Goal: Information Seeking & Learning: Learn about a topic

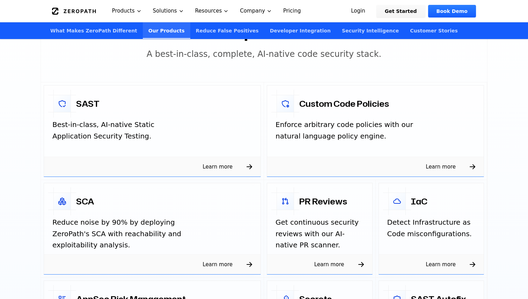
scroll to position [1067, 0]
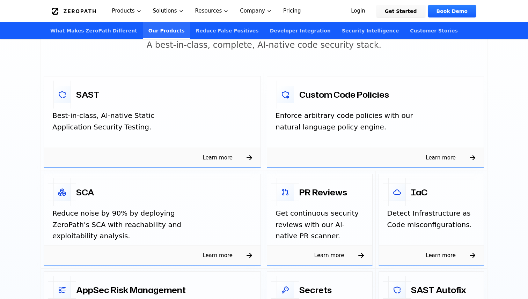
click at [238, 152] on span "Learn more" at bounding box center [217, 157] width 47 height 11
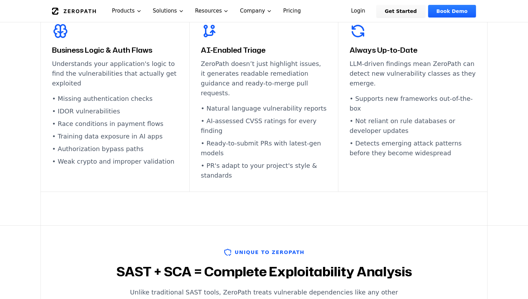
scroll to position [444, 0]
drag, startPoint x: 370, startPoint y: 72, endPoint x: 370, endPoint y: 136, distance: 63.9
click at [370, 136] on div "Always Up-to-Date LLM-driven findings mean ZeroPath can detect new vulnerabilit…" at bounding box center [412, 102] width 149 height 181
click at [370, 139] on li "• Detects emerging attack patterns before they become widespread" at bounding box center [412, 149] width 126 height 20
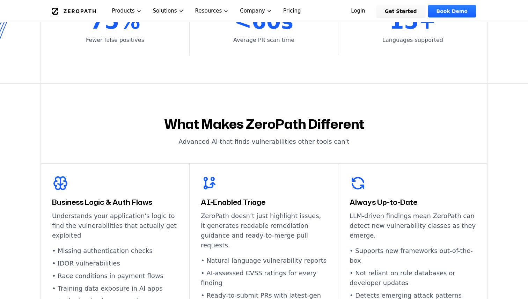
scroll to position [0, 0]
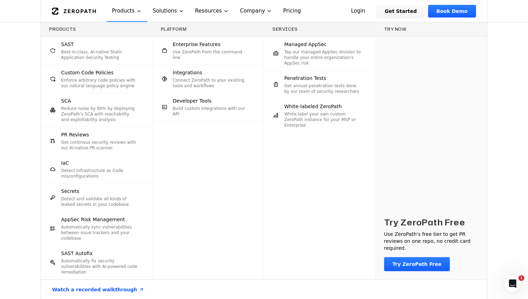
click at [18, 186] on div "Products SAST Best-in-class, AI-native Static Application Security Testing Cust…" at bounding box center [264, 160] width 528 height 277
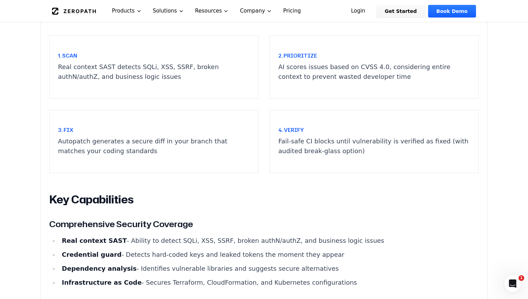
scroll to position [736, 0]
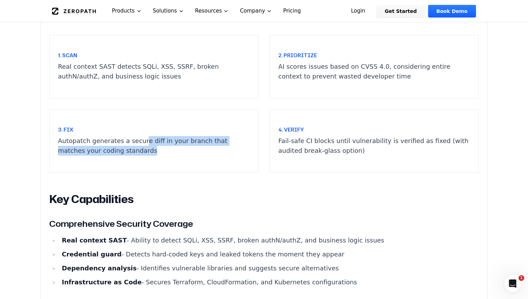
drag, startPoint x: 140, startPoint y: 140, endPoint x: 147, endPoint y: 154, distance: 15.5
click at [147, 154] on p "Autopatch generates a secure diff in your branch that matches your coding stand…" at bounding box center [154, 146] width 192 height 20
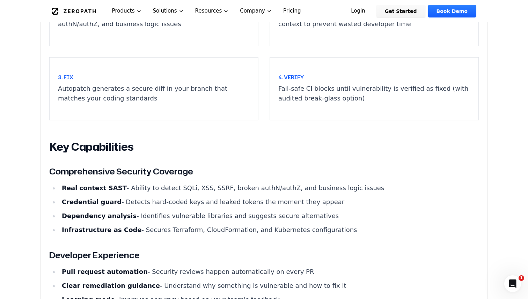
scroll to position [795, 0]
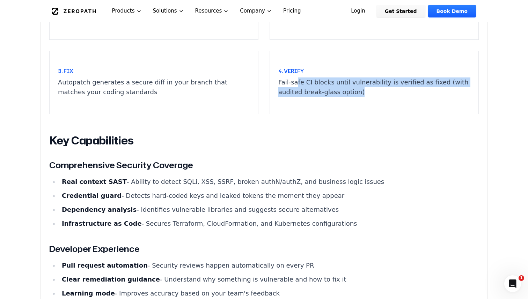
drag, startPoint x: 296, startPoint y: 79, endPoint x: 339, endPoint y: 97, distance: 46.8
click at [339, 97] on div "4. Verify Fail-safe CI blocks until vulnerability is verified as fixed (with au…" at bounding box center [374, 82] width 209 height 63
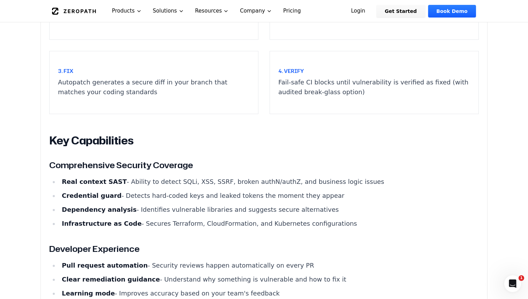
click at [288, 175] on article "The Challenge Picture a typical sprint: a PR lands ten minutes before cut-off. …" at bounding box center [263, 48] width 429 height 696
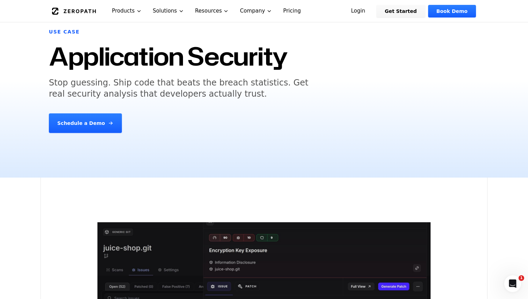
scroll to position [0, 0]
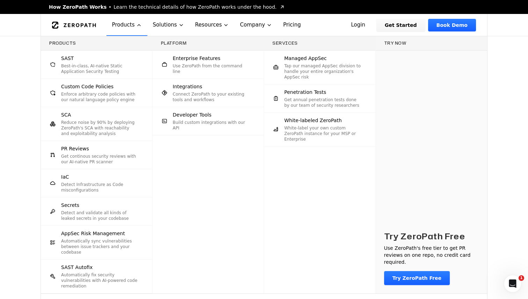
click at [14, 146] on div "Products SAST Best-in-class, AI-native Static Application Security Testing Cust…" at bounding box center [264, 174] width 528 height 277
